Goal: Task Accomplishment & Management: Manage account settings

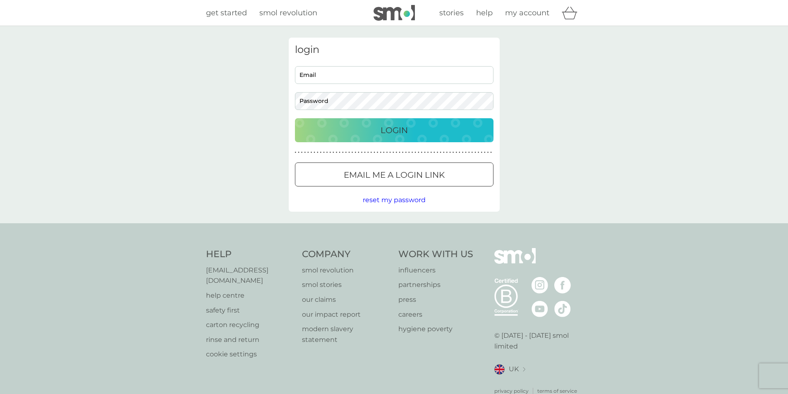
click at [334, 72] on input "Email" at bounding box center [394, 75] width 199 height 18
type input "office@llmvets.co.uk"
click at [295, 118] on button "Login" at bounding box center [394, 130] width 199 height 24
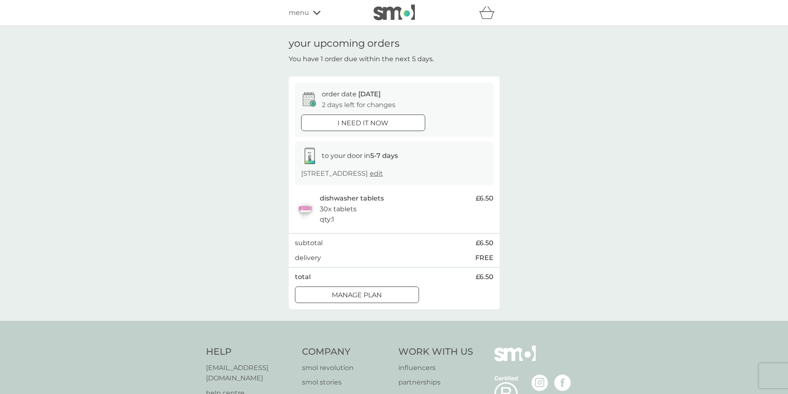
click at [332, 298] on p "Manage plan" at bounding box center [357, 295] width 50 height 11
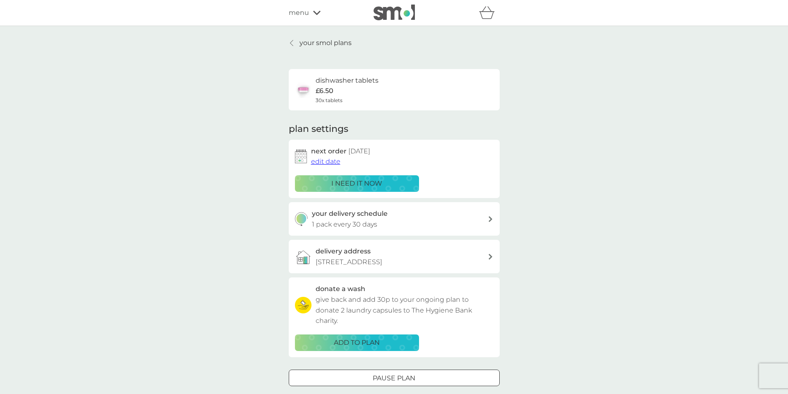
click at [327, 163] on span "edit date" at bounding box center [325, 162] width 29 height 8
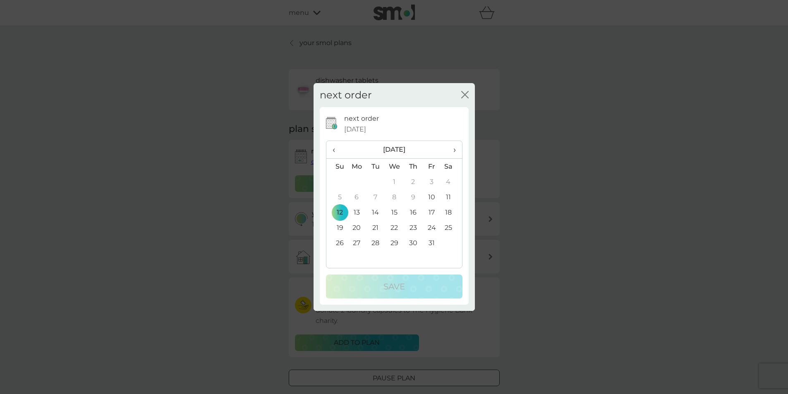
click at [342, 246] on td "26" at bounding box center [336, 242] width 21 height 15
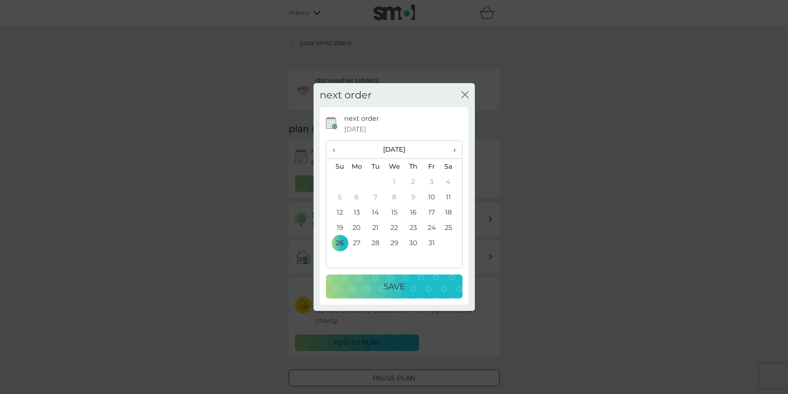
click at [383, 283] on p "Save" at bounding box center [394, 286] width 22 height 13
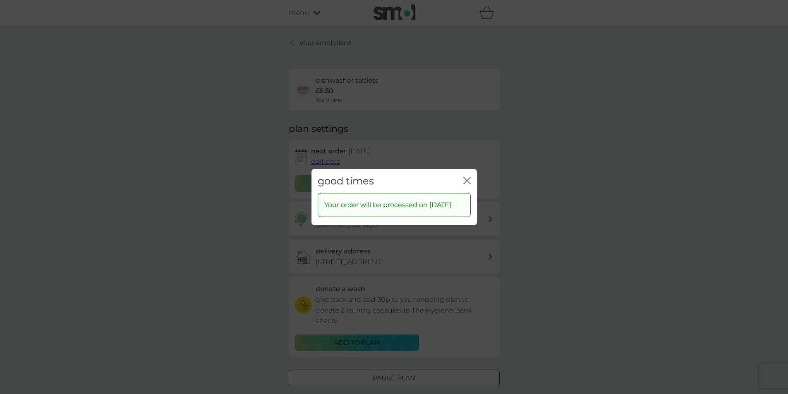
click at [468, 177] on icon "close" at bounding box center [466, 180] width 7 height 7
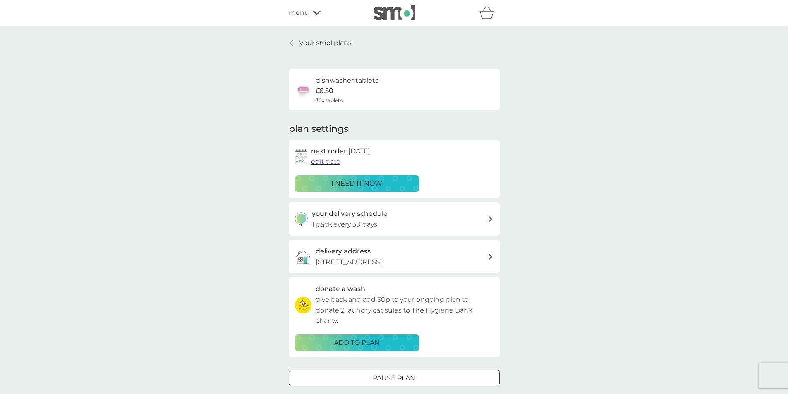
click at [333, 163] on span "edit date" at bounding box center [325, 162] width 29 height 8
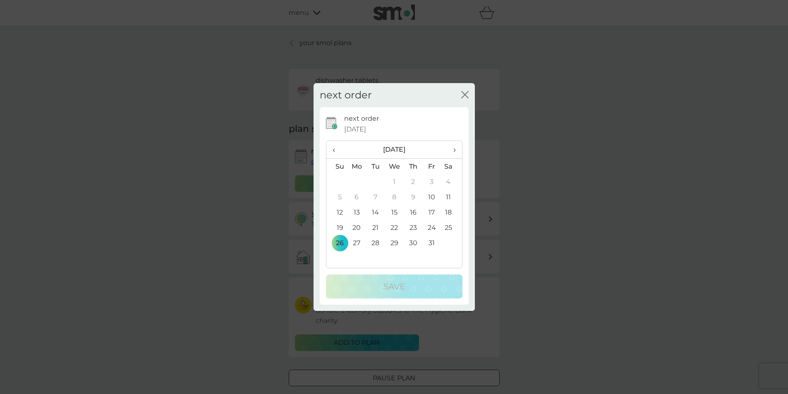
click at [397, 231] on td "22" at bounding box center [394, 227] width 19 height 15
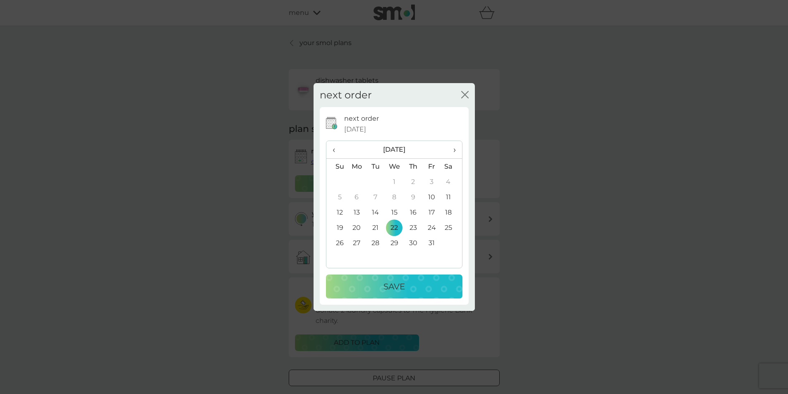
click at [405, 286] on p "Save" at bounding box center [394, 286] width 22 height 13
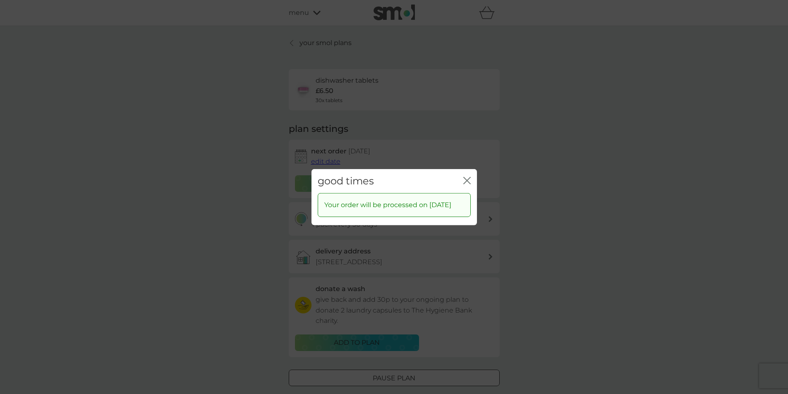
click at [470, 177] on icon "close" at bounding box center [466, 180] width 7 height 7
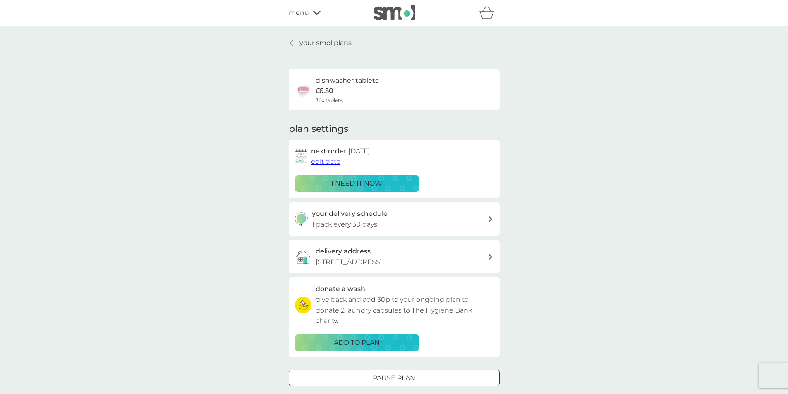
click at [321, 45] on p "your smol plans" at bounding box center [325, 43] width 52 height 11
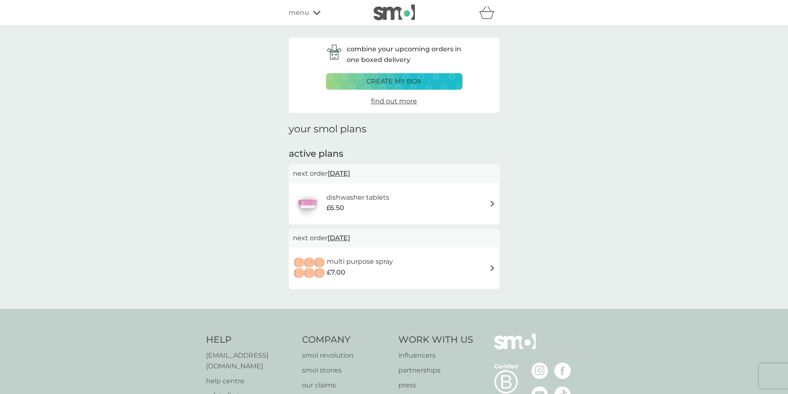
click at [347, 239] on span "[DATE]" at bounding box center [339, 238] width 22 height 16
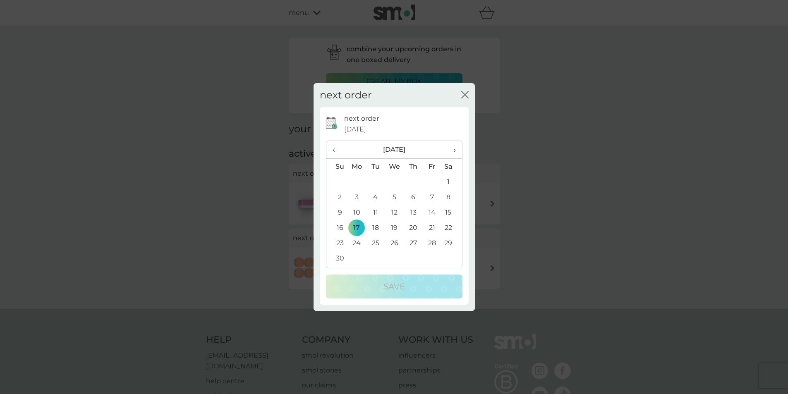
click at [455, 148] on span "›" at bounding box center [451, 149] width 8 height 17
click at [355, 228] on td "22" at bounding box center [356, 227] width 19 height 15
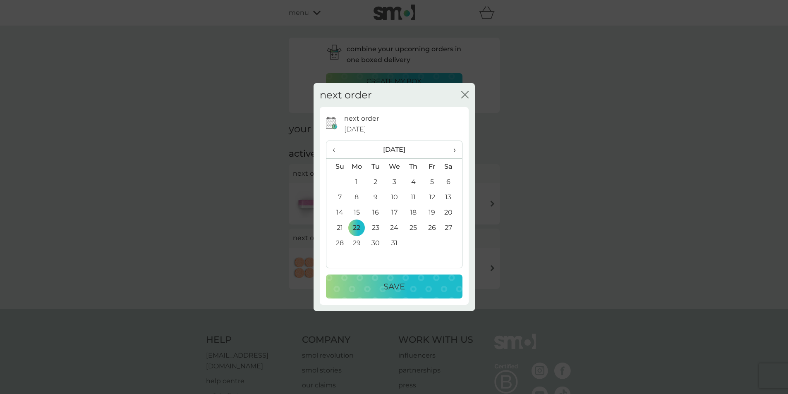
click at [386, 291] on p "Save" at bounding box center [394, 286] width 22 height 13
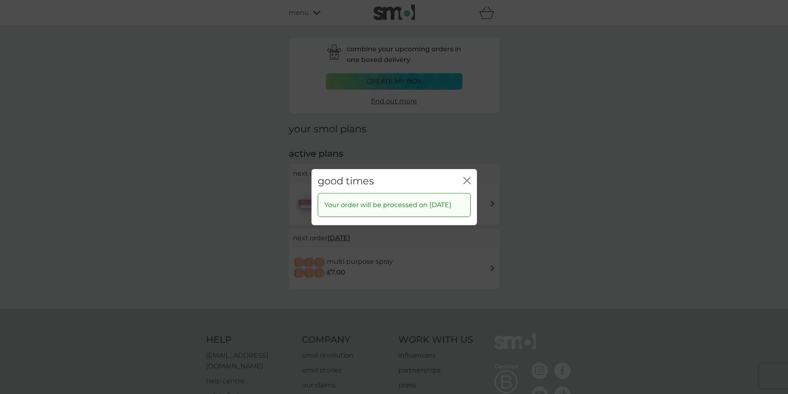
click at [470, 177] on icon "close" at bounding box center [468, 180] width 3 height 7
